Goal: Information Seeking & Learning: Learn about a topic

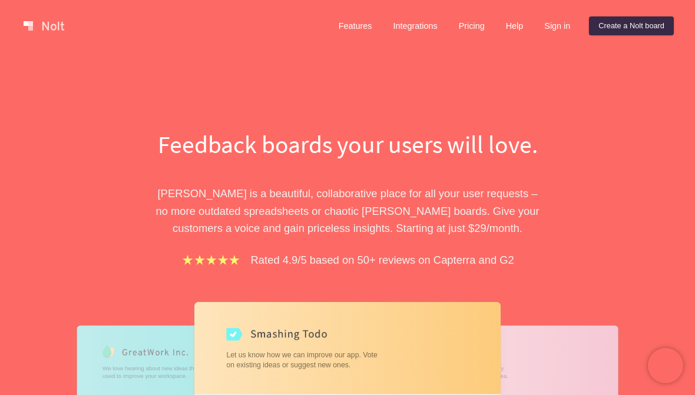
click at [345, 27] on link "Features" at bounding box center [355, 25] width 52 height 19
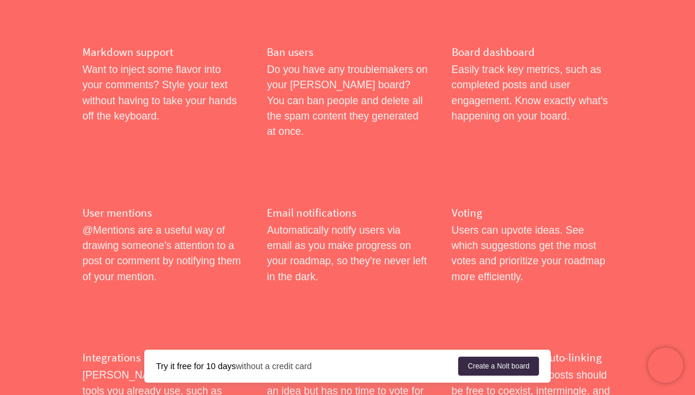
scroll to position [1615, 0]
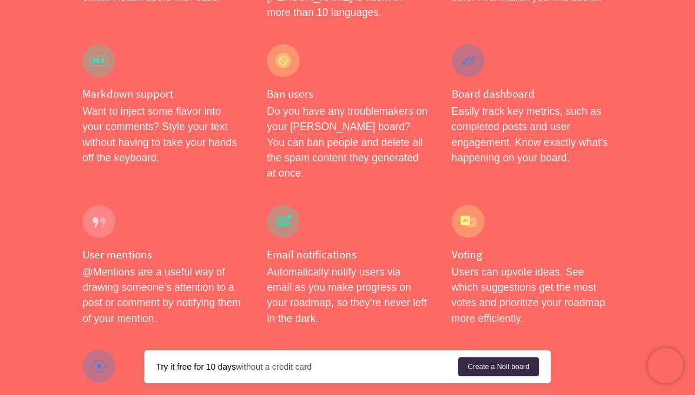
click at [99, 205] on div at bounding box center [98, 221] width 33 height 33
click at [95, 265] on p "@Mentions are a useful way of drawing someone's attention to a post or comment …" at bounding box center [162, 296] width 161 height 62
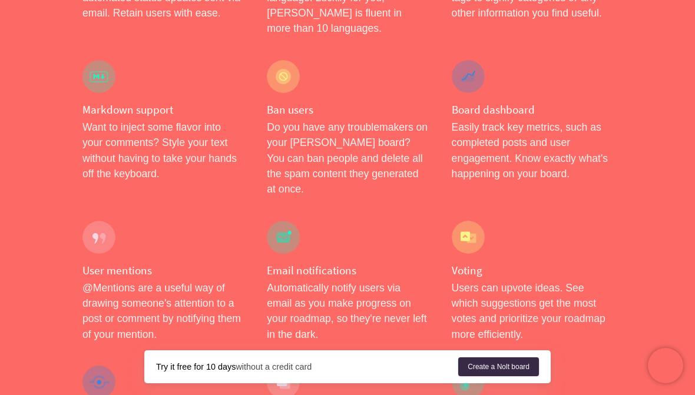
click at [114, 280] on p "@Mentions are a useful way of drawing someone's attention to a post or comment …" at bounding box center [162, 311] width 161 height 62
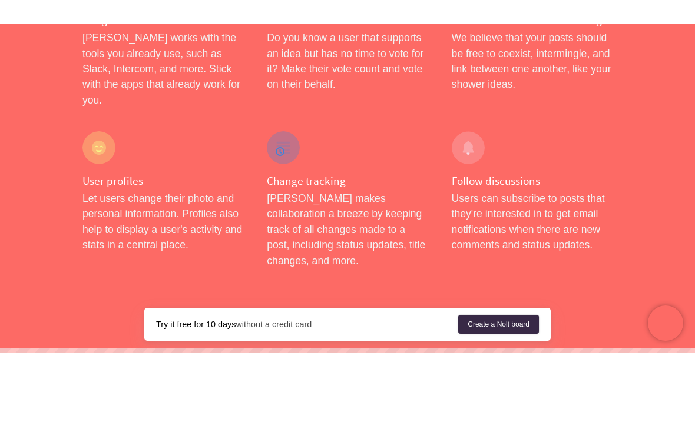
scroll to position [1905, 0]
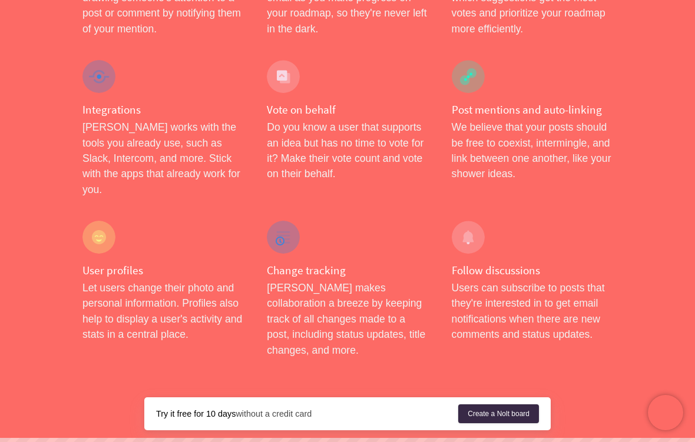
click at [598, 209] on div "Follow discussions Users can subscribe to posts that they're interested in to g…" at bounding box center [532, 289] width 184 height 161
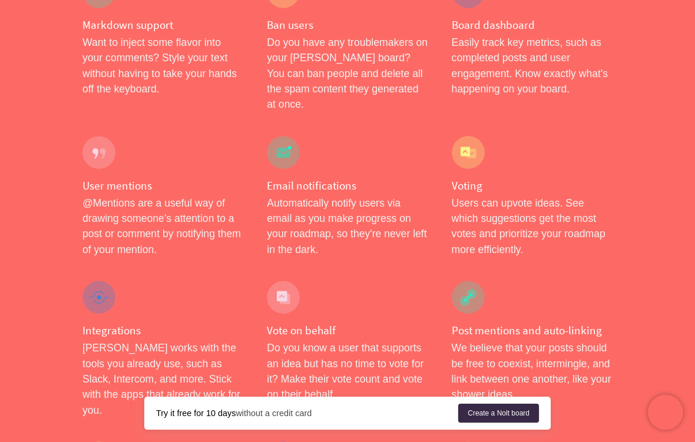
scroll to position [1650, 0]
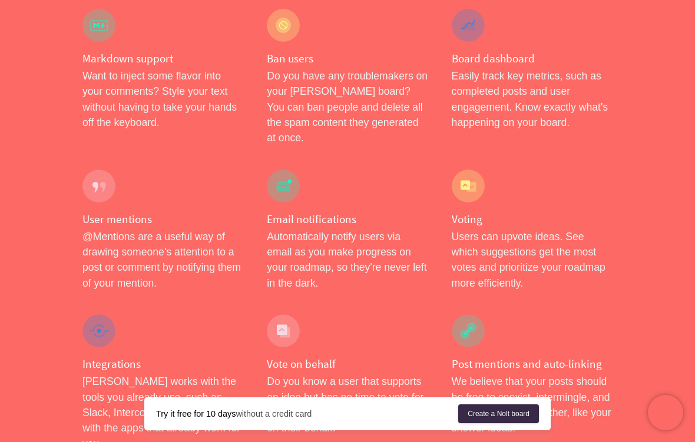
click at [94, 315] on div at bounding box center [98, 331] width 33 height 33
click at [93, 315] on div at bounding box center [98, 331] width 33 height 33
click at [94, 315] on div at bounding box center [98, 331] width 33 height 33
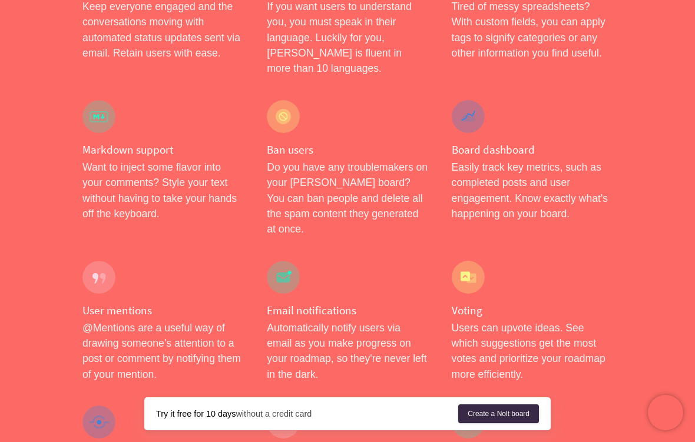
scroll to position [1550, 0]
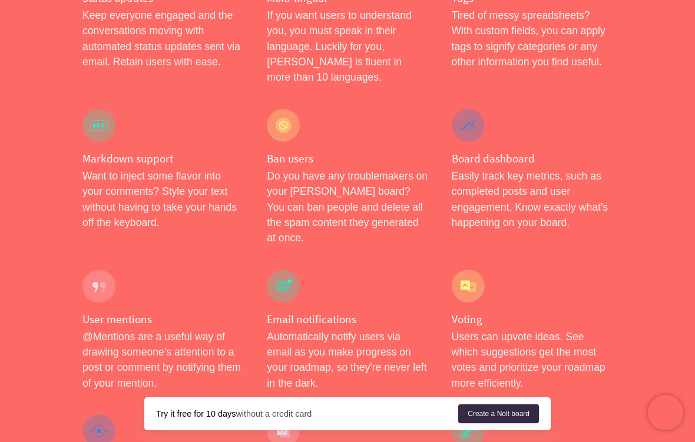
click at [103, 329] on p "@Mentions are a useful way of drawing someone's attention to a post or comment …" at bounding box center [162, 360] width 161 height 62
click at [98, 258] on div "User mentions @Mentions are a useful way of drawing someone's attention to a po…" at bounding box center [163, 331] width 184 height 146
click at [94, 270] on div at bounding box center [98, 286] width 33 height 33
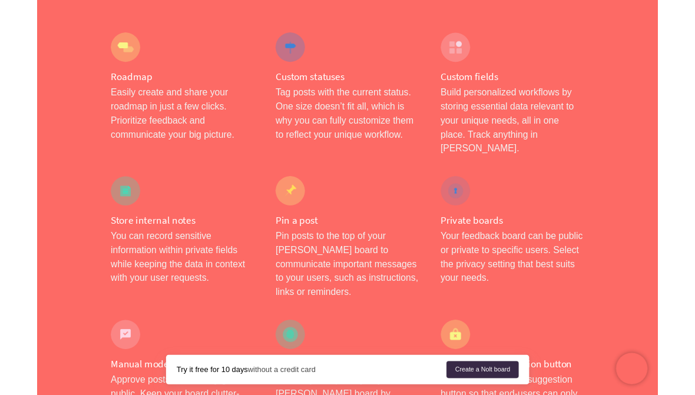
scroll to position [0, 0]
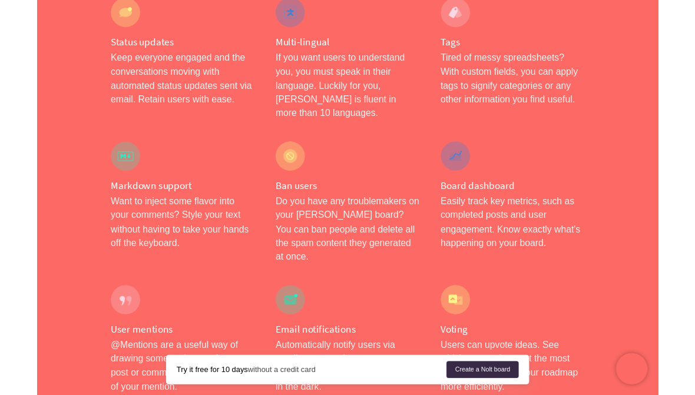
scroll to position [1548, 0]
